Goal: Transaction & Acquisition: Subscribe to service/newsletter

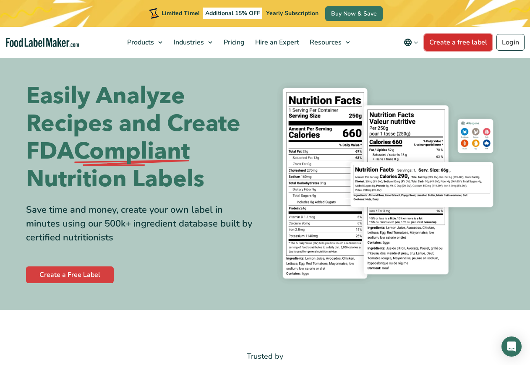
click at [449, 43] on link "Create a free label" at bounding box center [458, 42] width 68 height 17
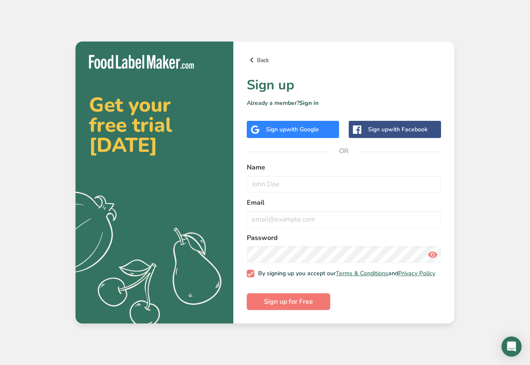
click at [267, 59] on link "Back" at bounding box center [344, 60] width 194 height 10
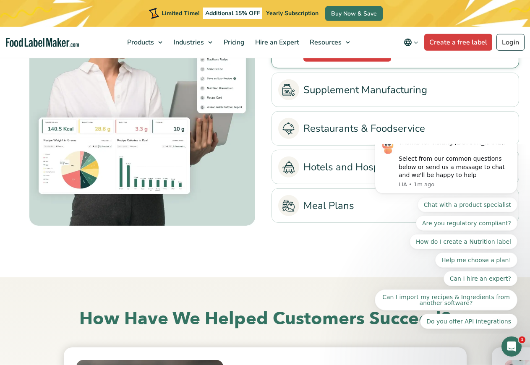
scroll to position [1843, 0]
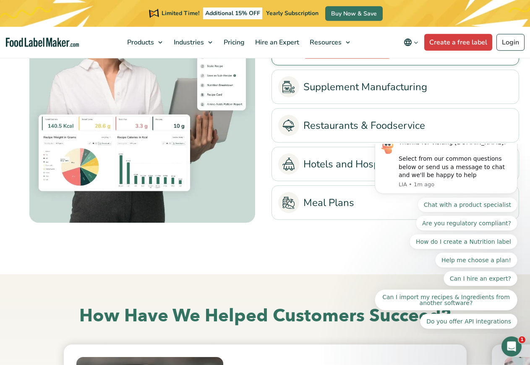
click at [354, 126] on link "Restaurants & Foodservice" at bounding box center [395, 125] width 234 height 21
